Goal: Transaction & Acquisition: Subscribe to service/newsletter

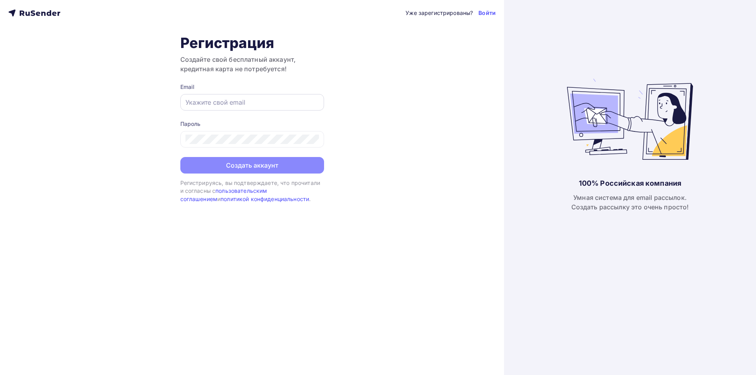
click at [247, 108] on div at bounding box center [252, 102] width 144 height 17
click at [227, 97] on div at bounding box center [252, 102] width 144 height 17
click at [228, 101] on input "text" at bounding box center [251, 102] width 133 height 9
paste input "[URL][DOMAIN_NAME]"
type input "[URL][DOMAIN_NAME]"
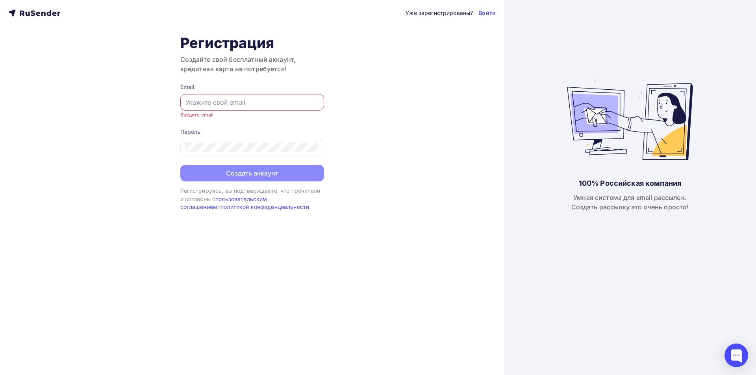
click at [217, 106] on input "text" at bounding box center [251, 102] width 133 height 9
paste input "[EMAIL_ADDRESS][DOMAIN_NAME]"
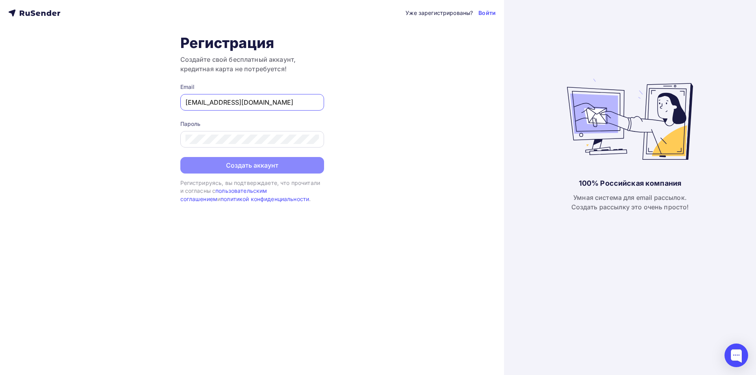
type input "[EMAIL_ADDRESS][DOMAIN_NAME]"
click at [317, 138] on icon at bounding box center [314, 140] width 7 height 6
drag, startPoint x: 256, startPoint y: 167, endPoint x: 269, endPoint y: 170, distance: 13.8
click at [256, 167] on button "Создать аккаунт" at bounding box center [252, 166] width 144 height 17
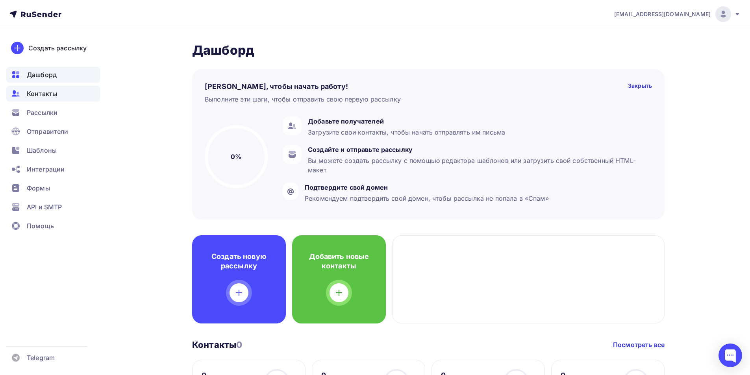
click at [55, 100] on div "Контакты" at bounding box center [53, 94] width 94 height 16
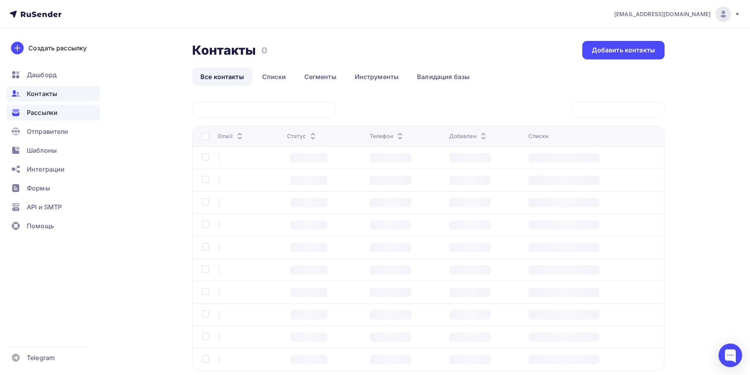
click at [47, 110] on span "Рассылки" at bounding box center [42, 112] width 31 height 9
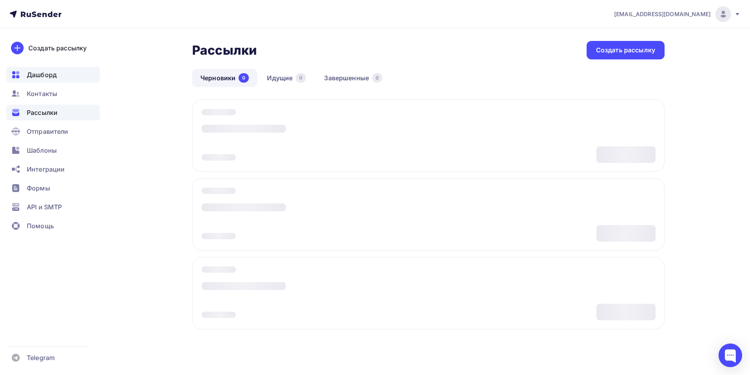
click at [39, 82] on div "Дашборд" at bounding box center [53, 75] width 94 height 16
